Goal: Information Seeking & Learning: Learn about a topic

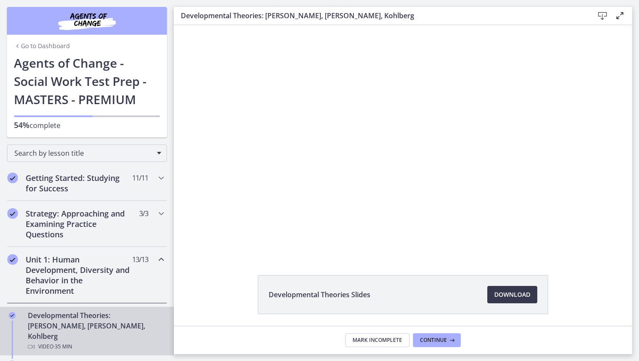
scroll to position [314, 0]
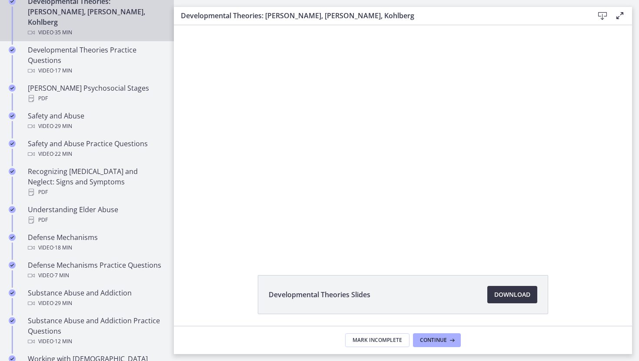
click at [496, 292] on span "Download Opens in a new window" at bounding box center [512, 295] width 36 height 10
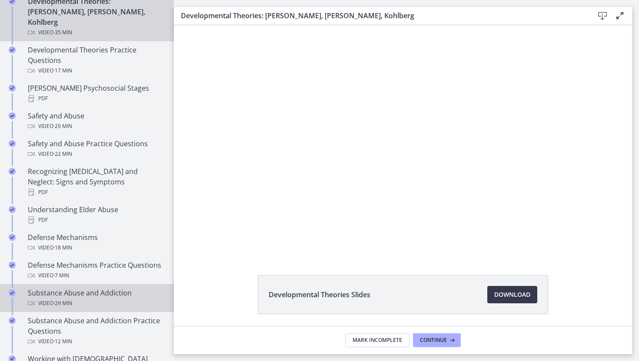
click at [120, 298] on div "Video · 29 min" at bounding box center [96, 303] width 136 height 10
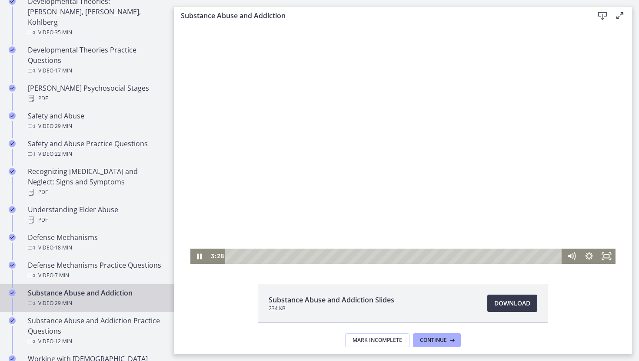
click at [443, 141] on div at bounding box center [402, 144] width 425 height 239
click at [202, 254] on icon "Play Video" at bounding box center [200, 256] width 18 height 15
click at [200, 254] on icon "Pause" at bounding box center [199, 256] width 6 height 7
click at [202, 257] on icon "Play Video" at bounding box center [200, 256] width 18 height 15
click at [381, 157] on div at bounding box center [402, 144] width 425 height 239
